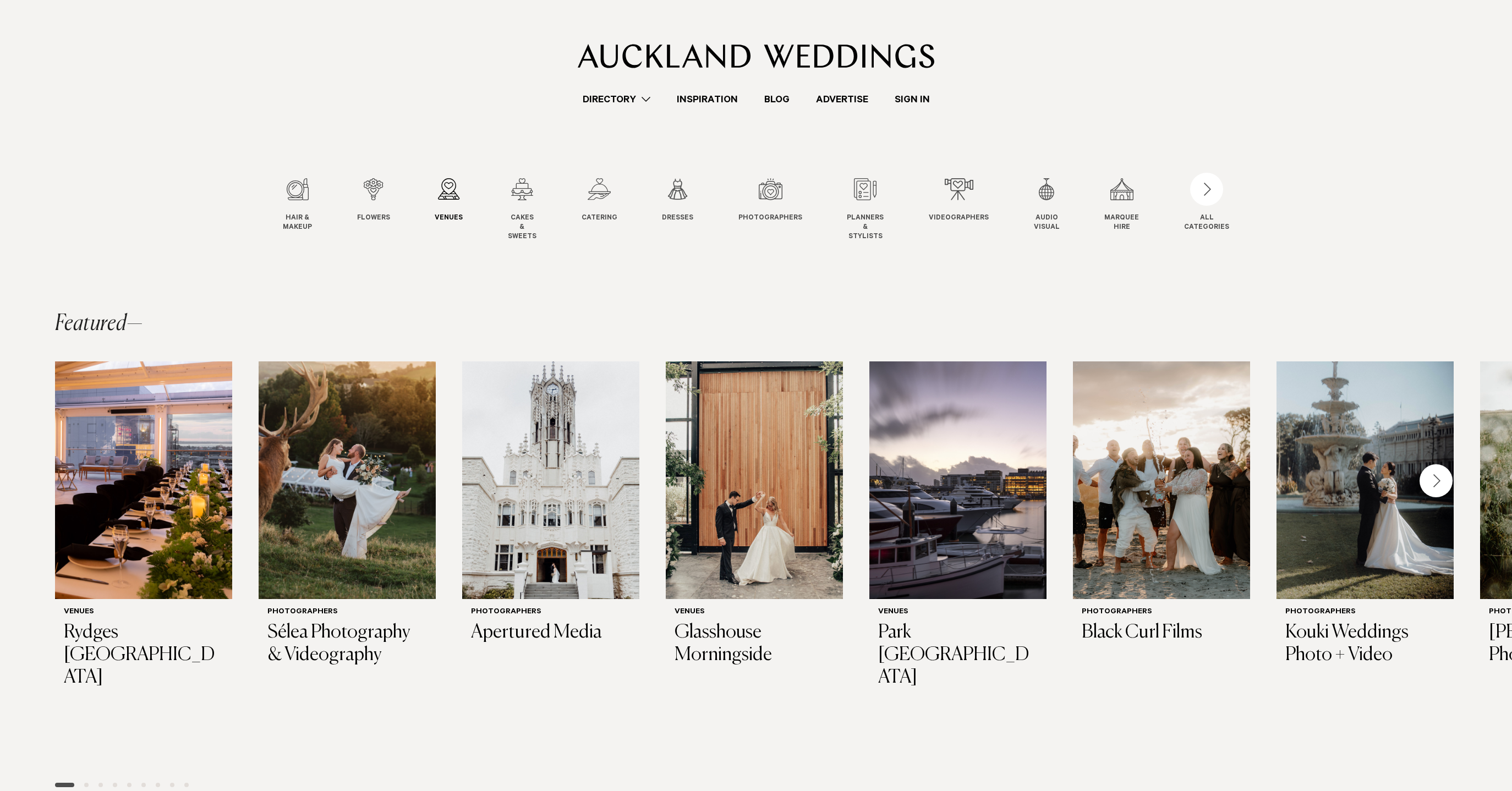
click at [453, 198] on div "3 / 12" at bounding box center [449, 190] width 28 height 22
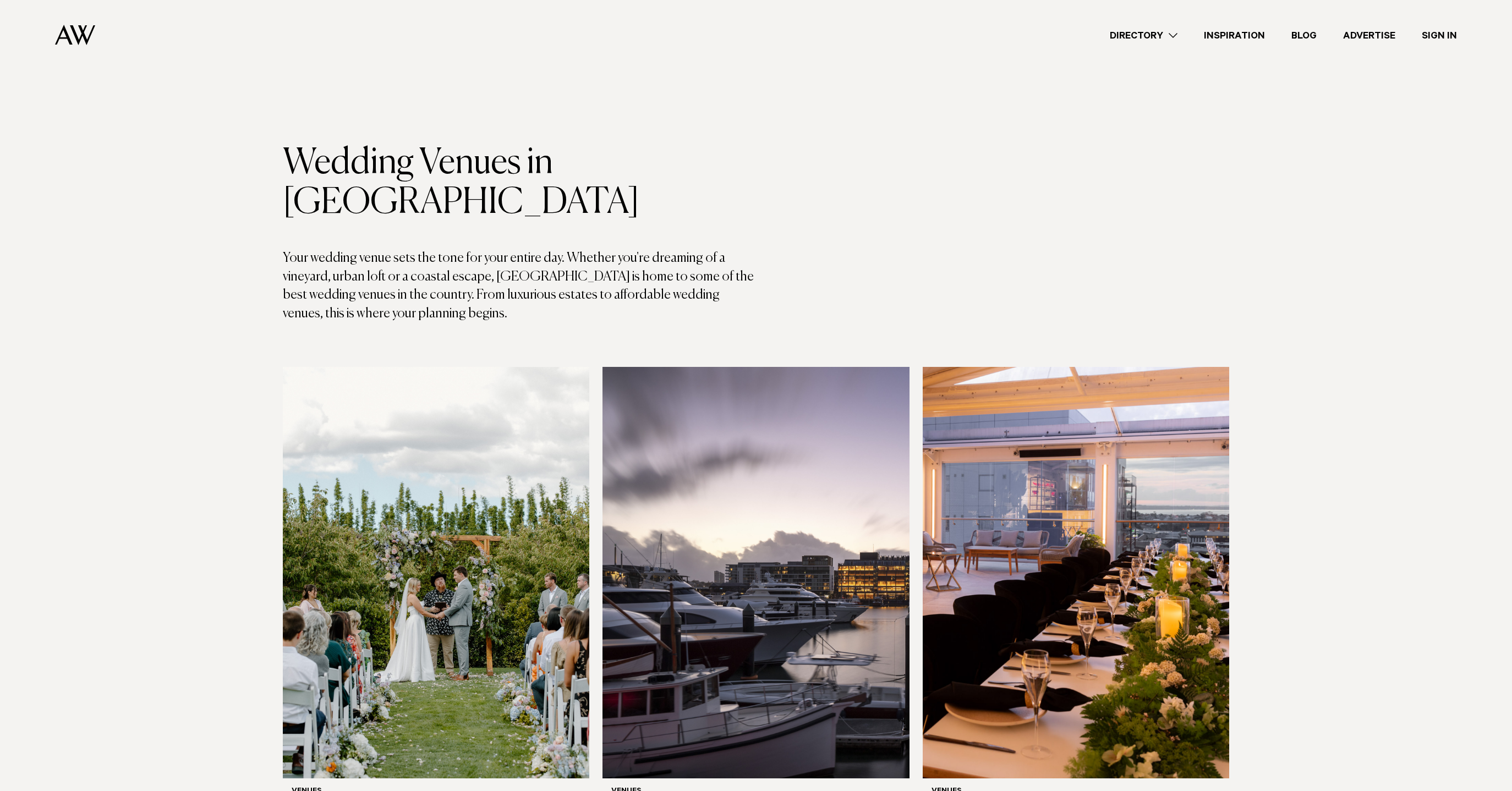
scroll to position [3340, 0]
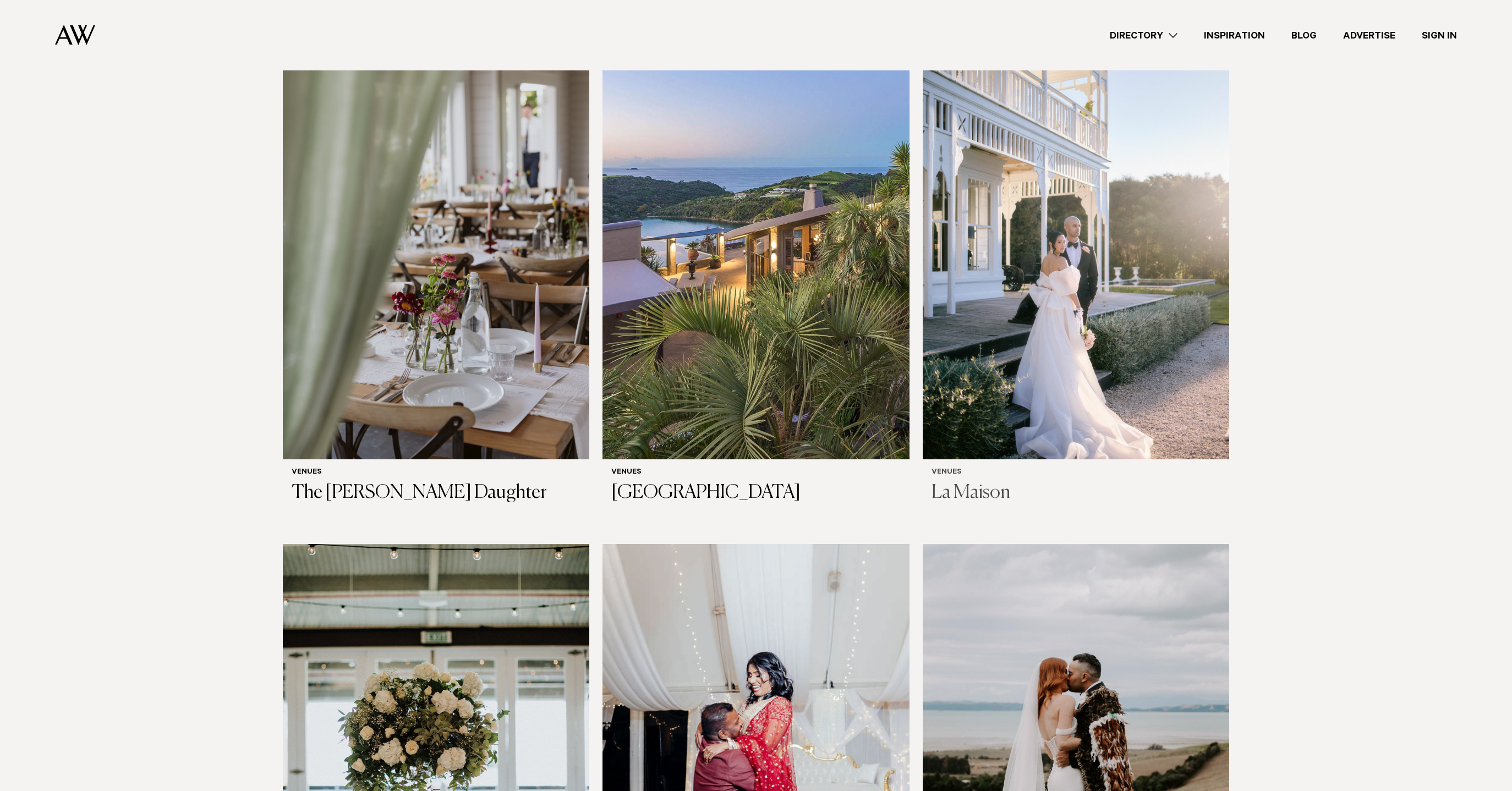
click at [1075, 283] on img at bounding box center [1075, 254] width 306 height 412
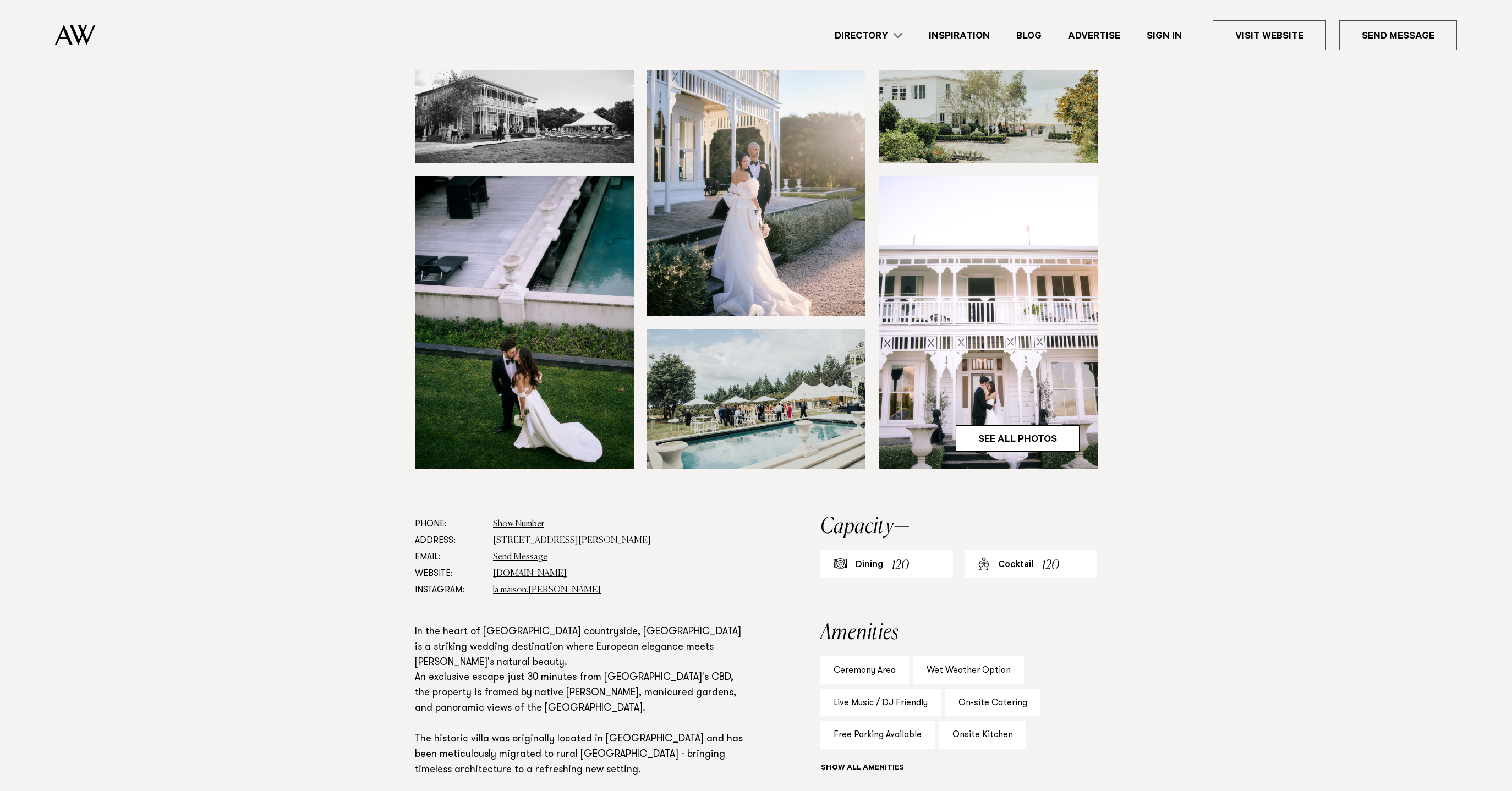
scroll to position [438, 0]
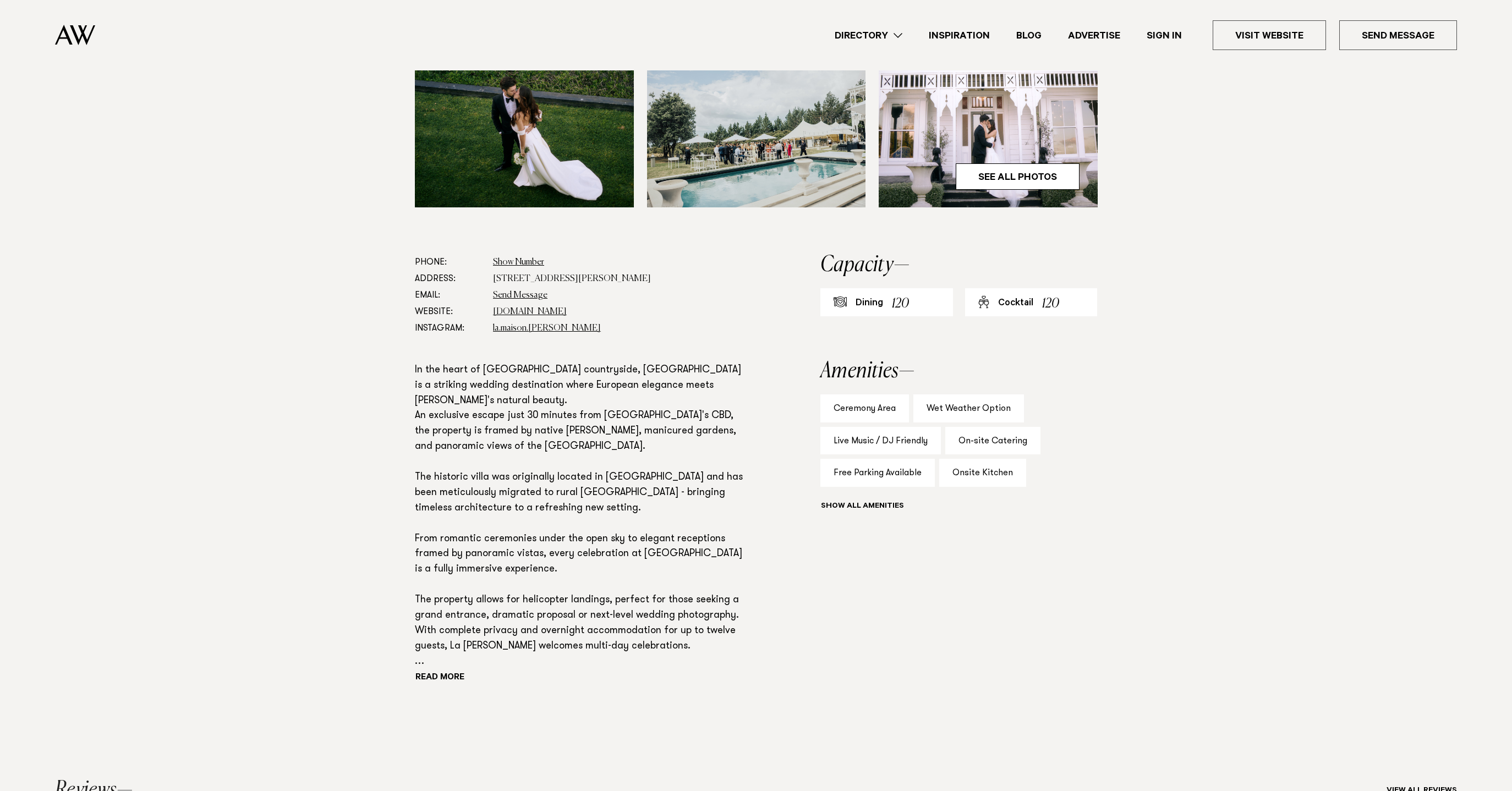
click at [1178, 37] on link "Sign In" at bounding box center [1164, 35] width 62 height 15
